Goal: Task Accomplishment & Management: Use online tool/utility

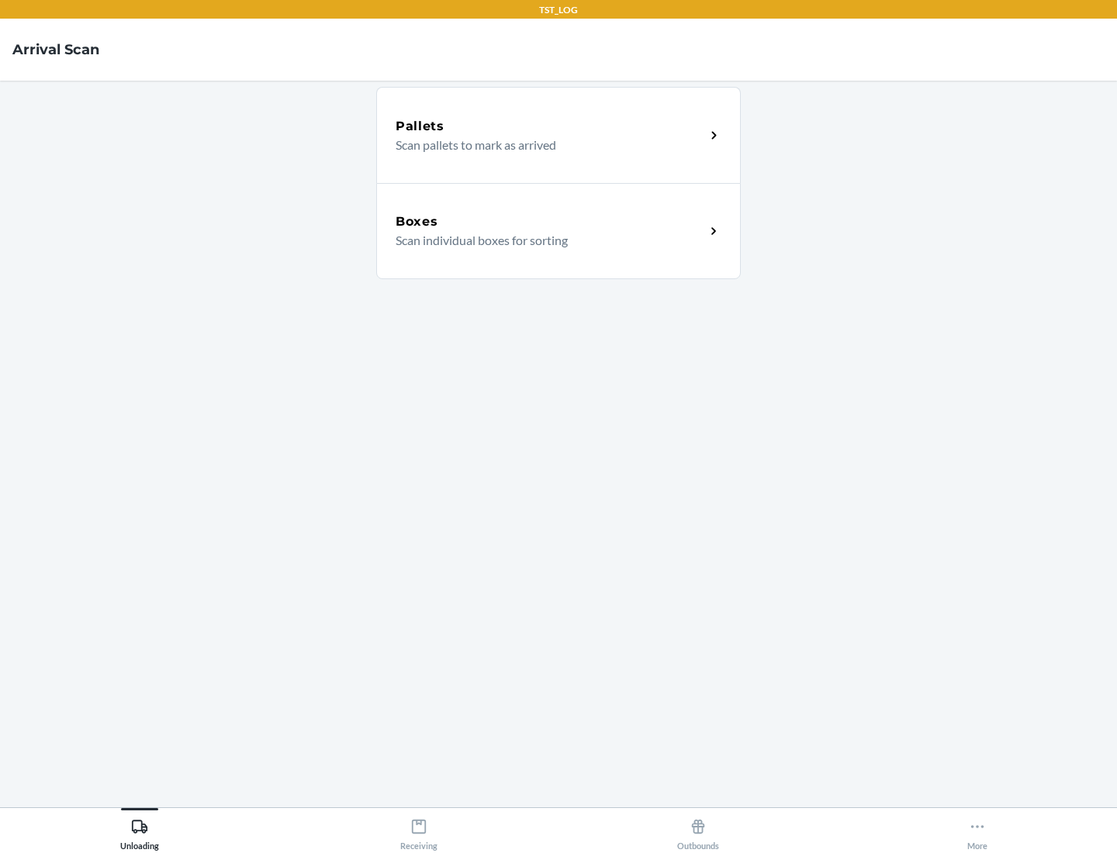
click at [550, 222] on div "Boxes" at bounding box center [551, 222] width 310 height 19
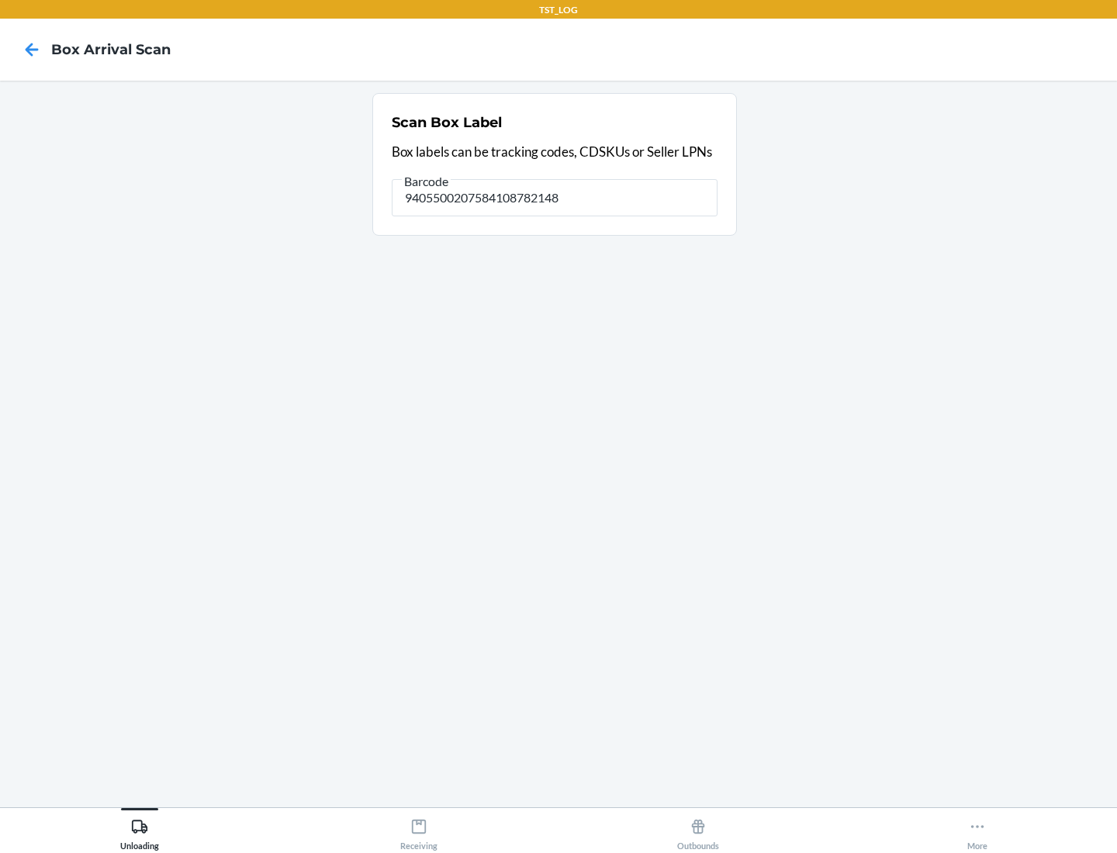
type input "9405500207584108782148"
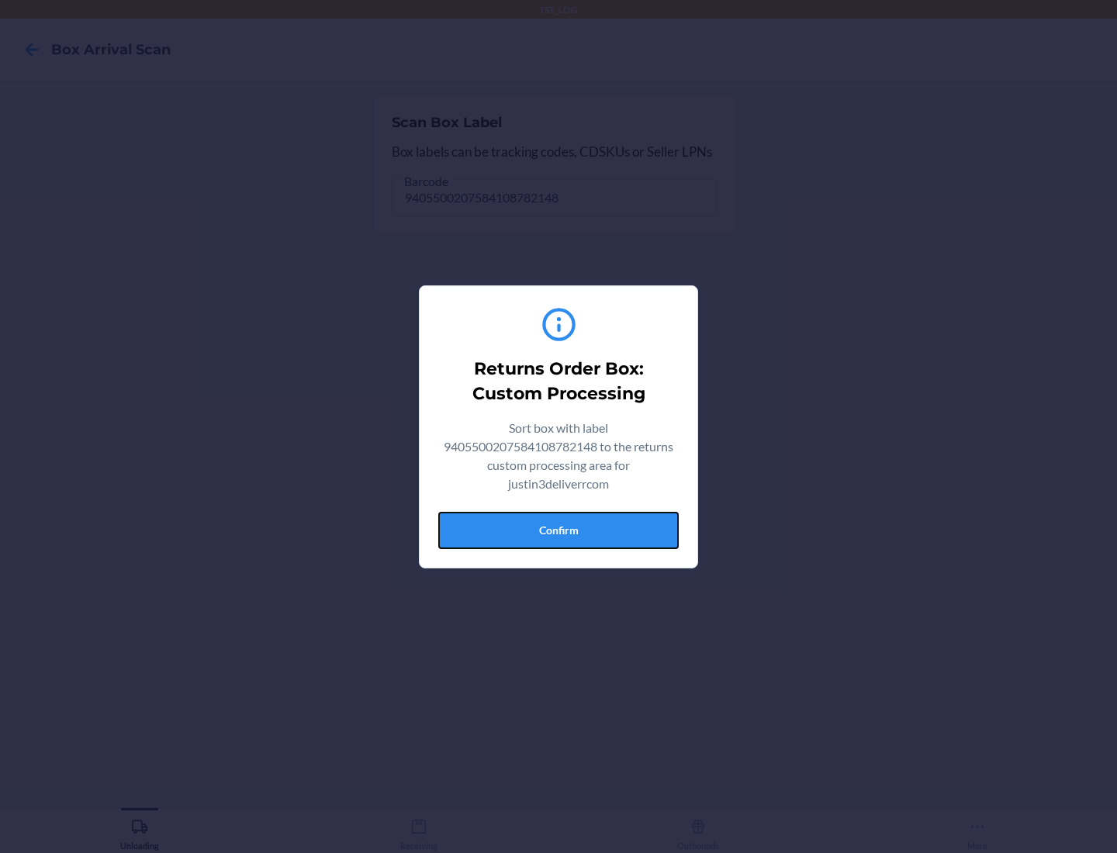
click at [559, 530] on button "Confirm" at bounding box center [558, 530] width 240 height 37
